Goal: Information Seeking & Learning: Learn about a topic

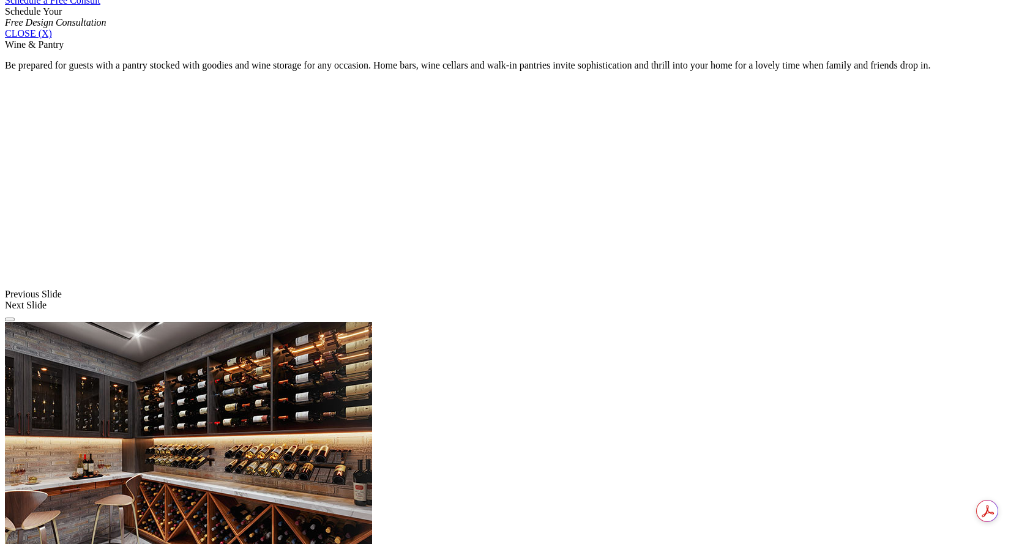
scroll to position [846, 0]
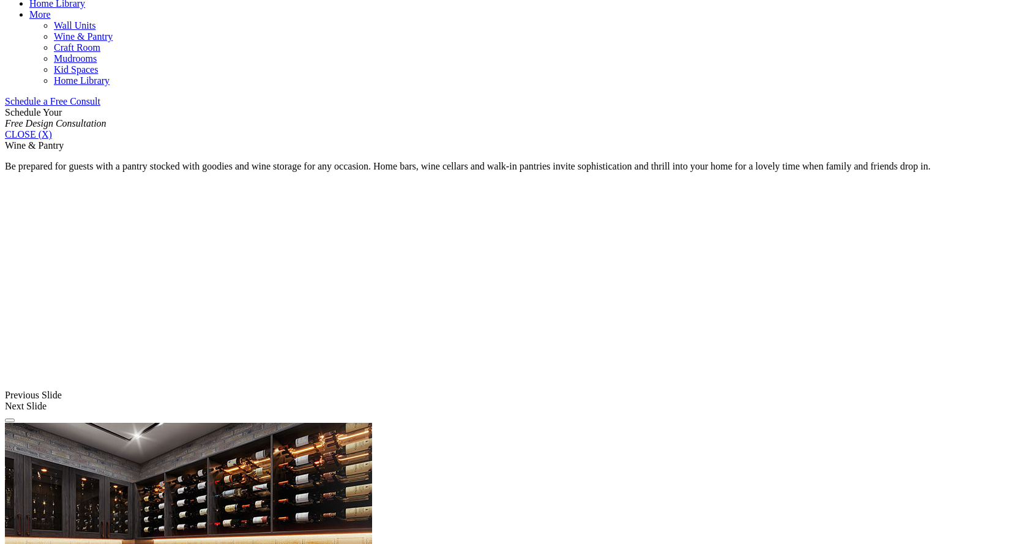
scroll to position [724, 0]
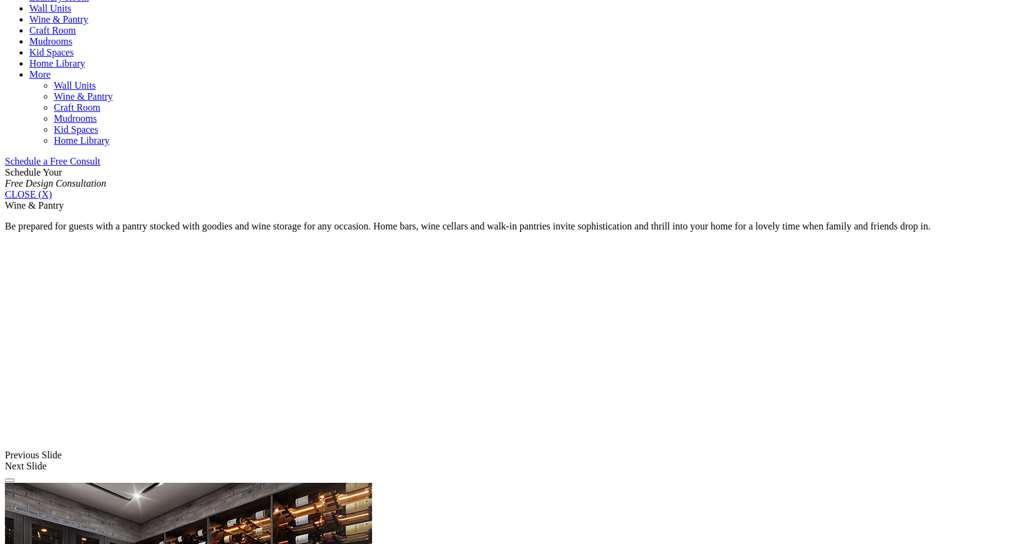
scroll to position [662, 0]
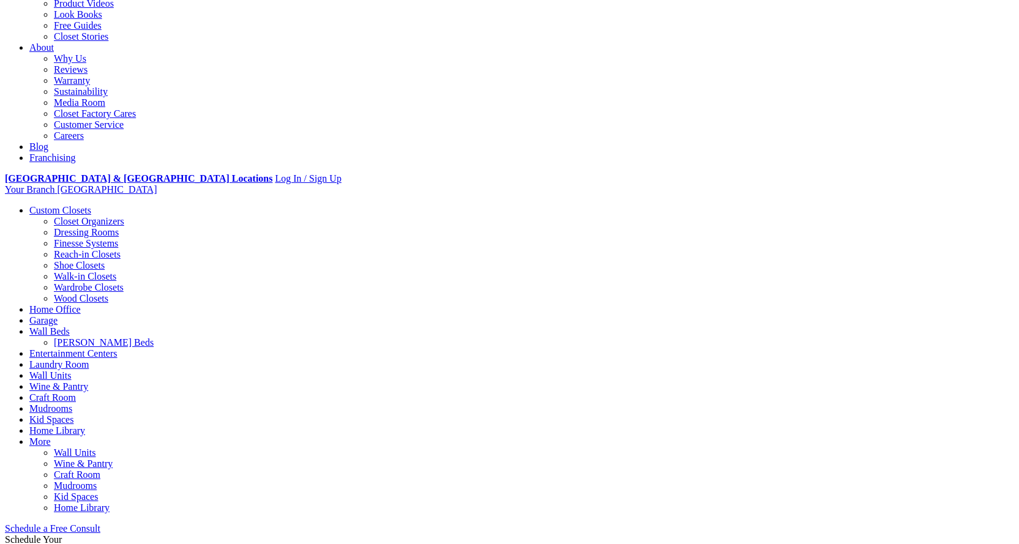
scroll to position [50, 0]
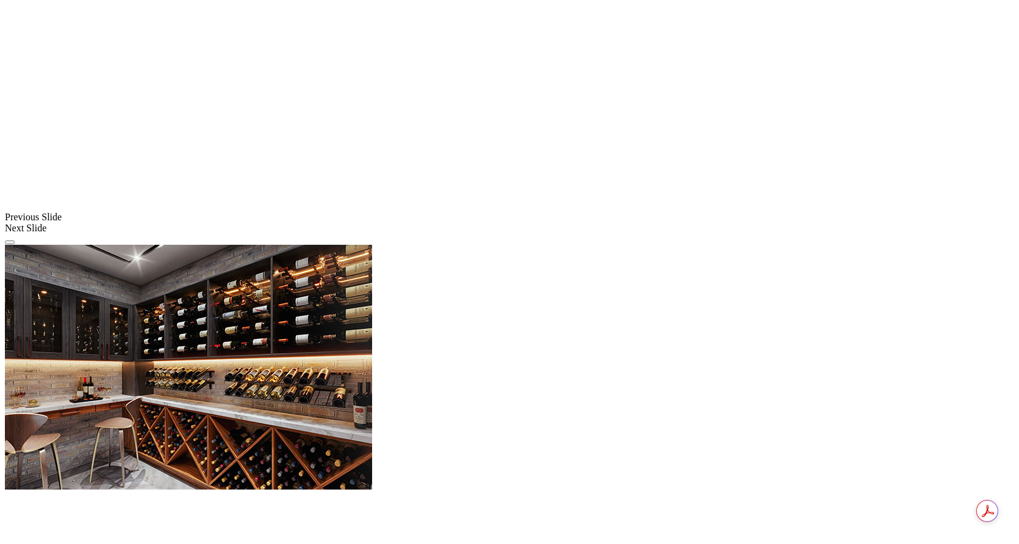
scroll to position [846, 0]
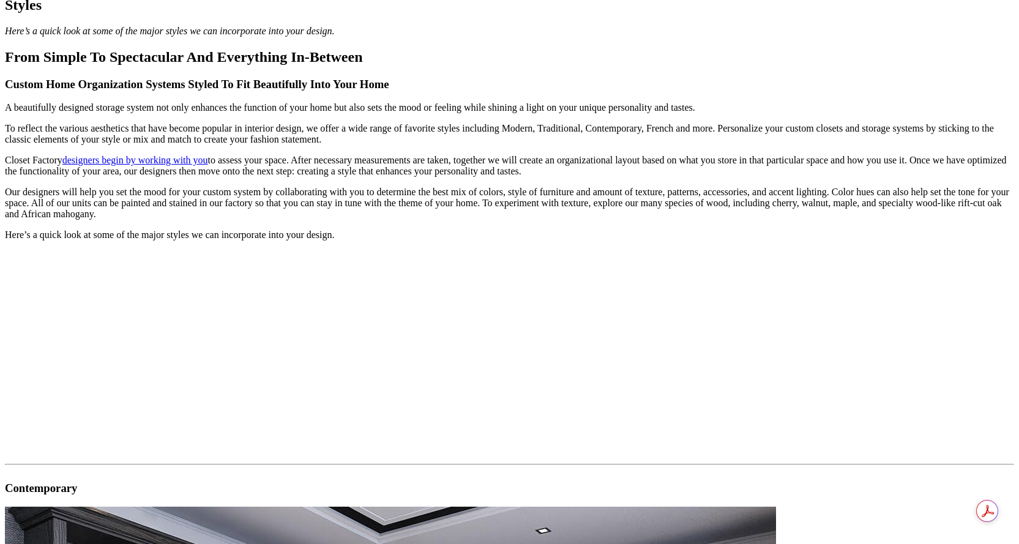
scroll to position [980, 0]
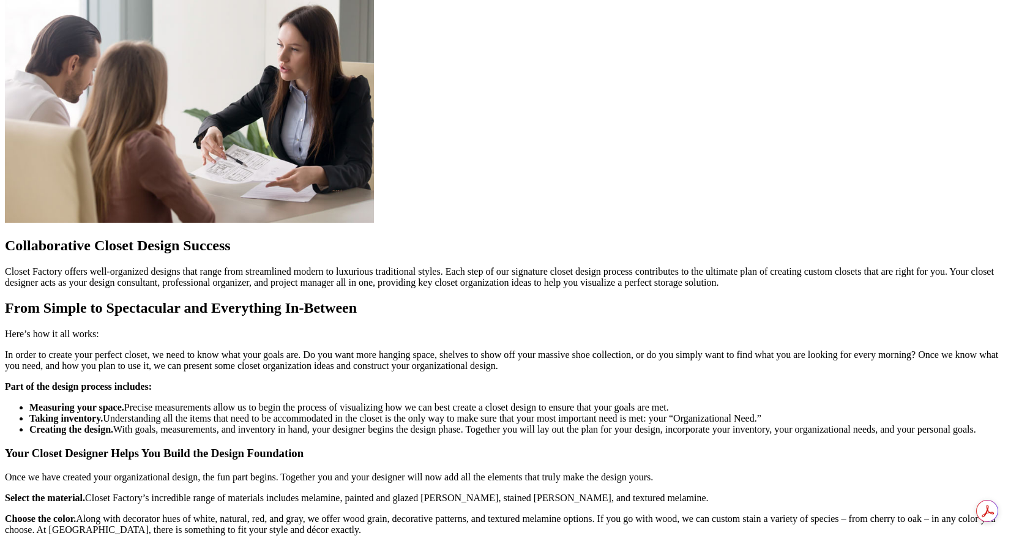
scroll to position [1163, 0]
